Goal: Information Seeking & Learning: Learn about a topic

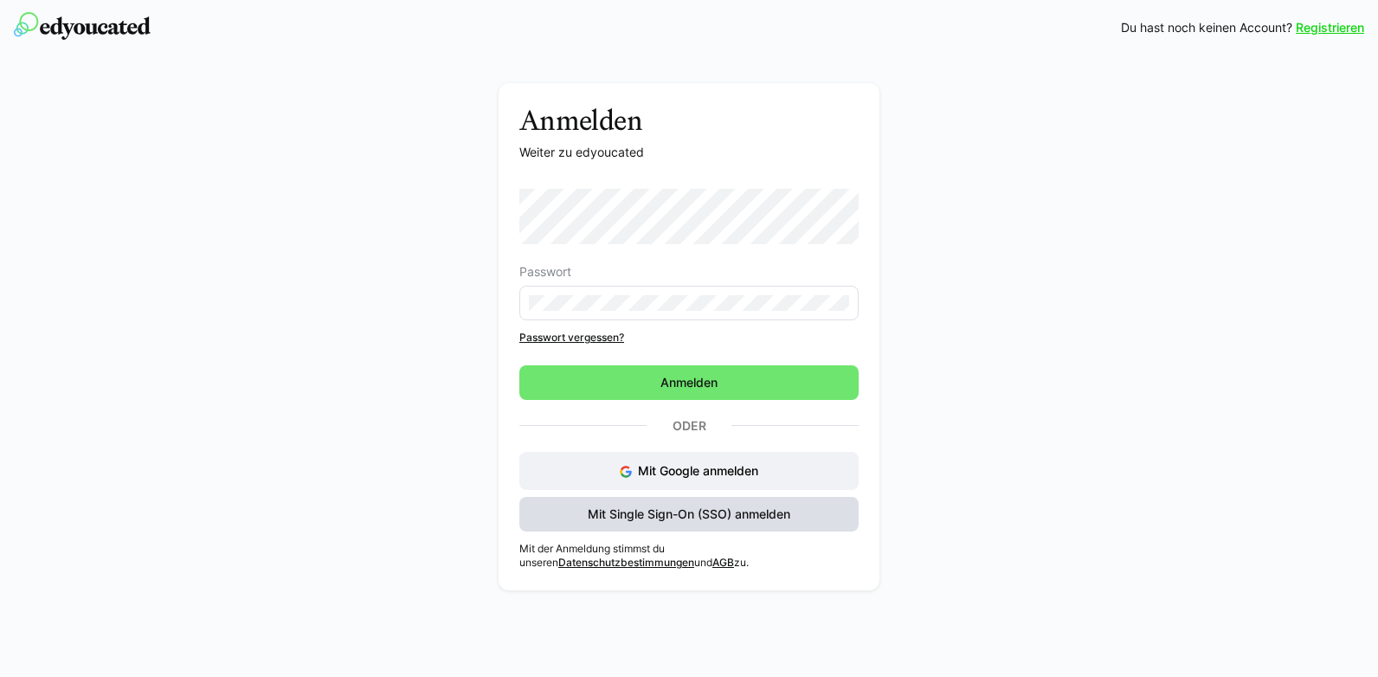
click at [695, 516] on span "Mit Single Sign-On (SSO) anmelden" at bounding box center [689, 513] width 208 height 17
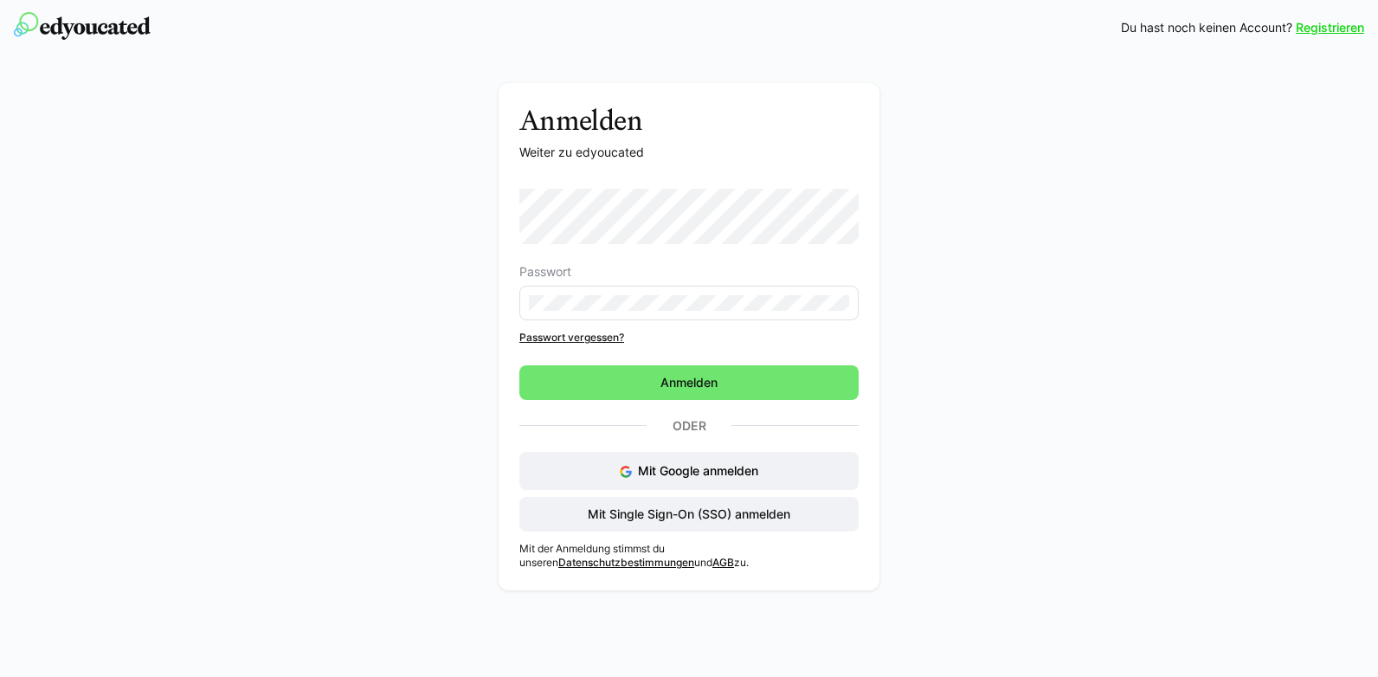
click at [1189, 224] on div "Anmelden Weiter zu edyoucated Passwort Passwort vergessen? Anmelden Oder Mit Go…" at bounding box center [689, 326] width 1378 height 543
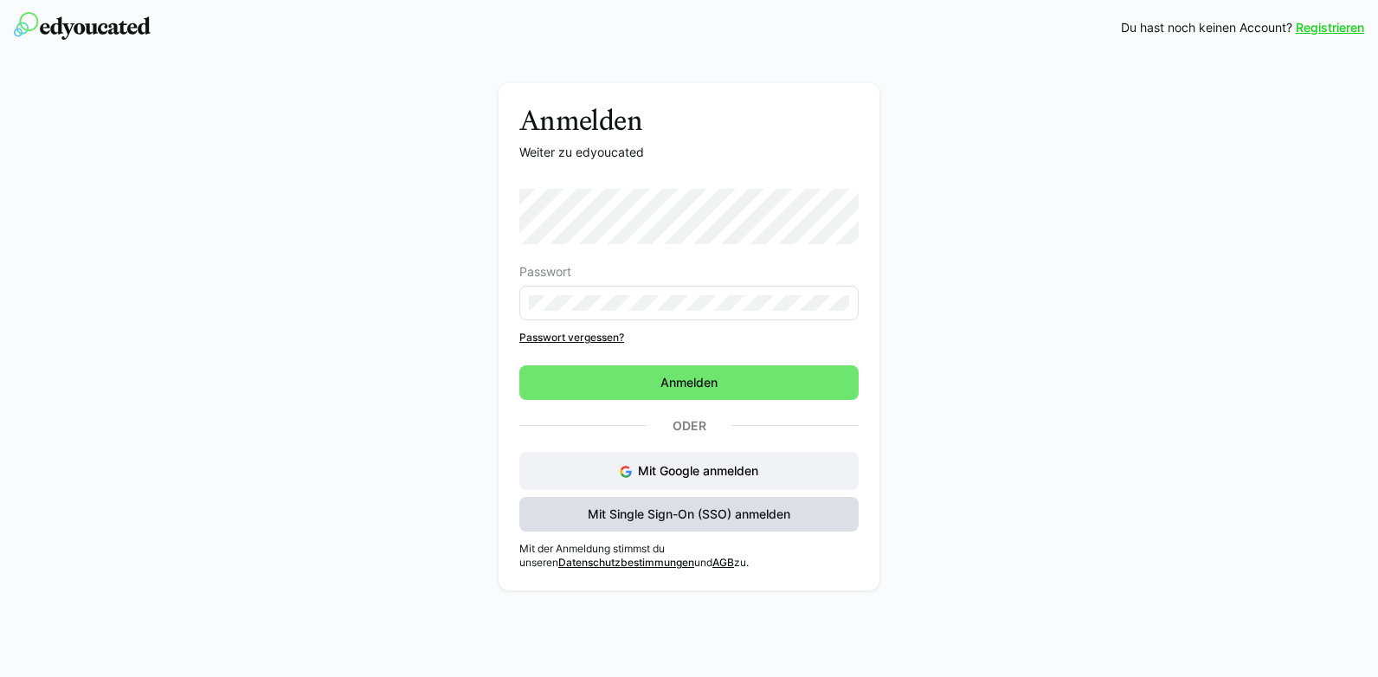
click at [775, 512] on span "Mit Single Sign-On (SSO) anmelden" at bounding box center [689, 513] width 208 height 17
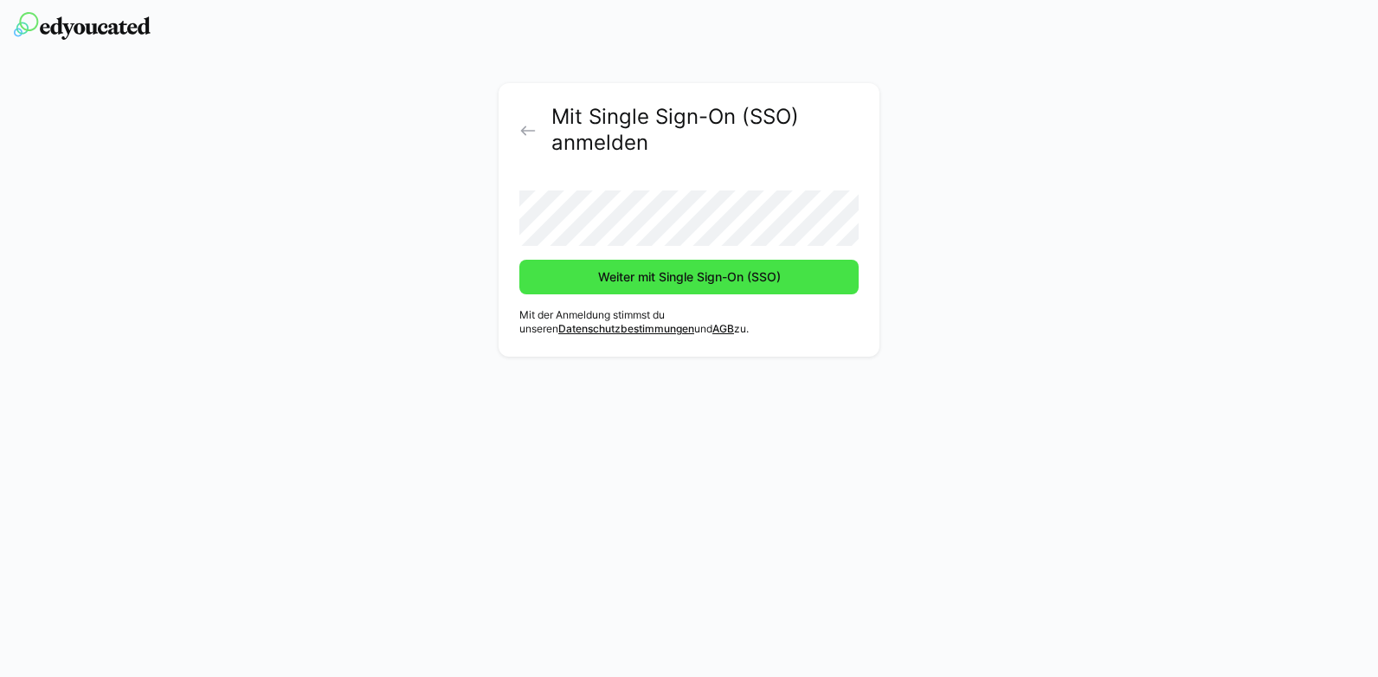
click at [667, 279] on span "Weiter mit Single Sign-On (SSO)" at bounding box center [689, 276] width 188 height 17
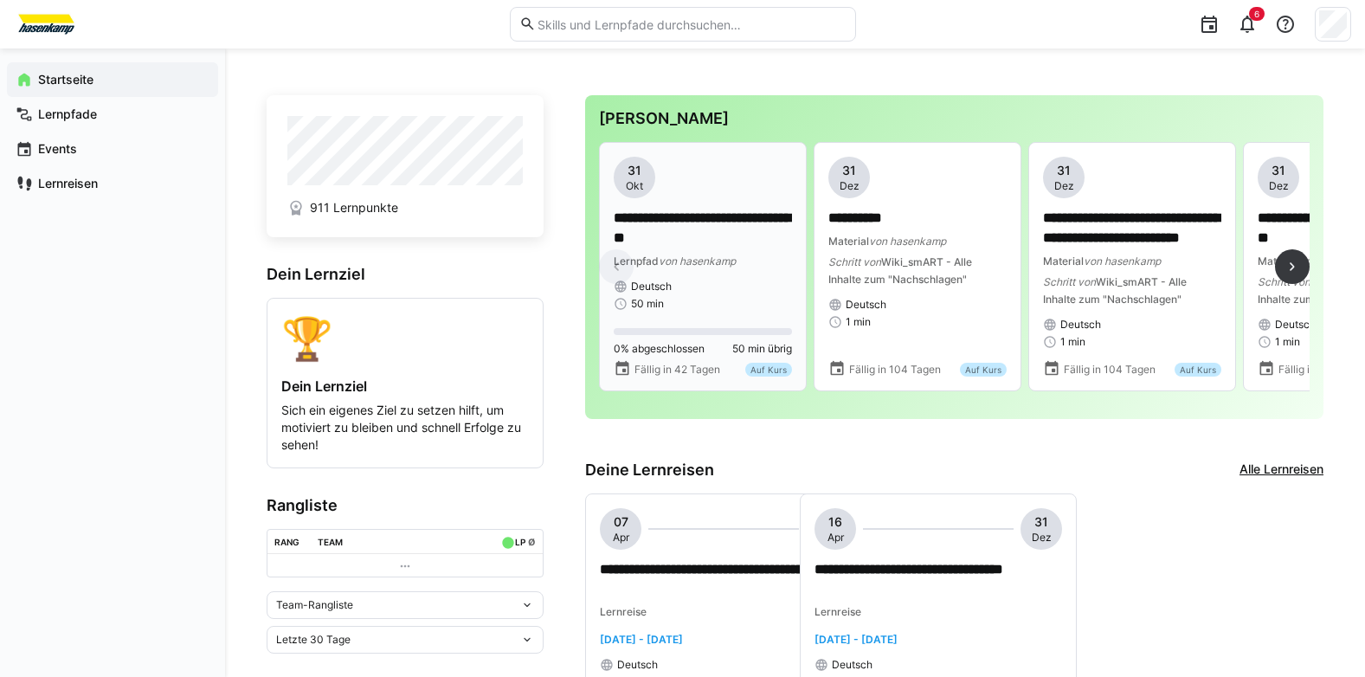
click at [686, 233] on p "**********" at bounding box center [703, 229] width 178 height 40
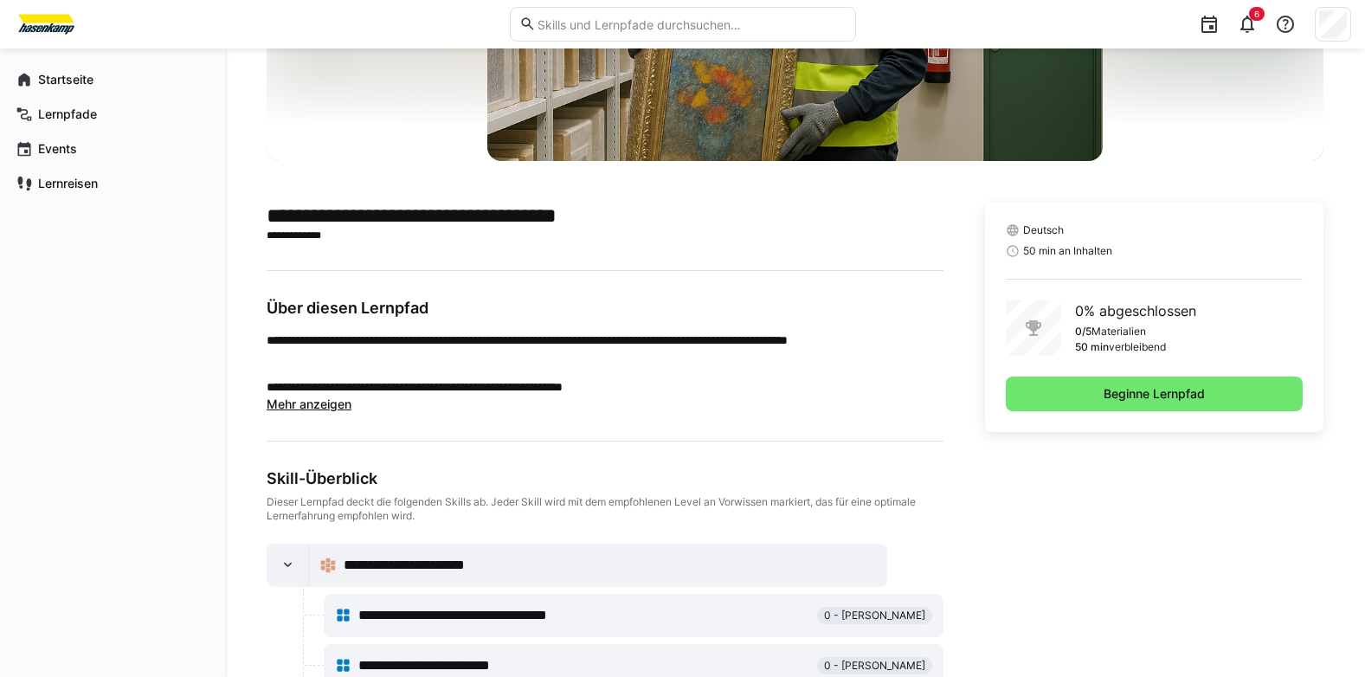
scroll to position [428, 0]
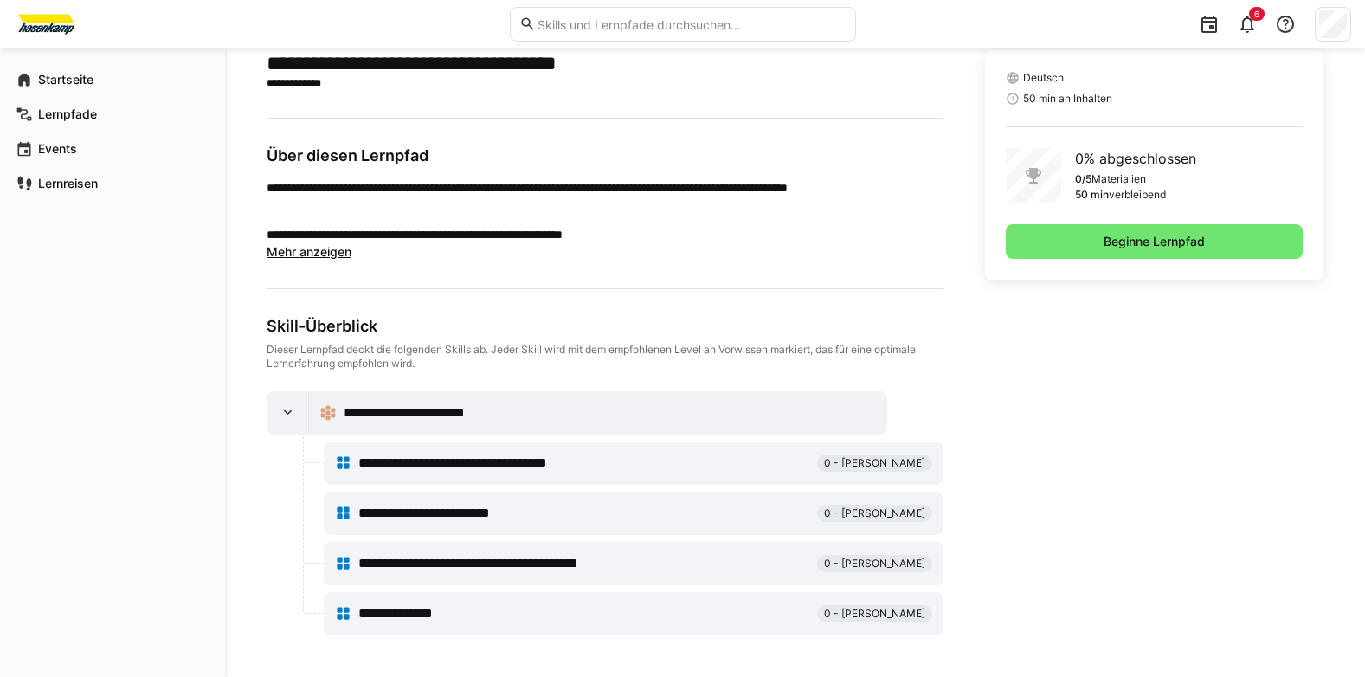
click at [1165, 222] on div "Deutsch 50 min an Inhalten 0% abgeschlossen 0/5 Materialien 50 min verbleibend …" at bounding box center [1154, 164] width 338 height 229
click at [1161, 241] on span "Beginne Lernpfad" at bounding box center [1154, 241] width 106 height 17
